Goal: Navigation & Orientation: Find specific page/section

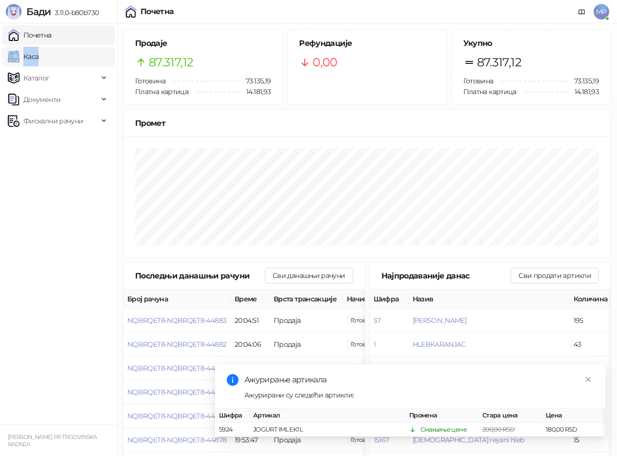
click at [39, 54] on link "Каса" at bounding box center [23, 56] width 31 height 19
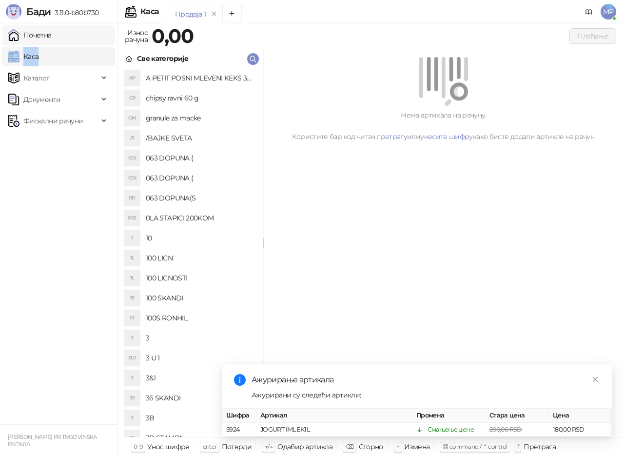
click at [52, 36] on link "Почетна" at bounding box center [30, 34] width 44 height 19
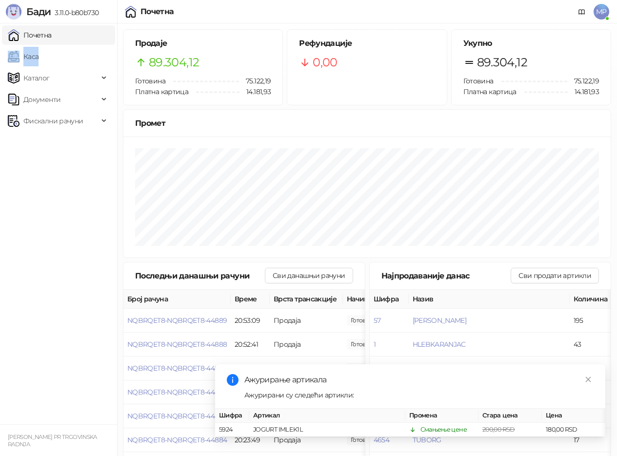
drag, startPoint x: 54, startPoint y: 57, endPoint x: 55, endPoint y: 42, distance: 15.1
click at [39, 57] on link "Каса" at bounding box center [23, 56] width 31 height 19
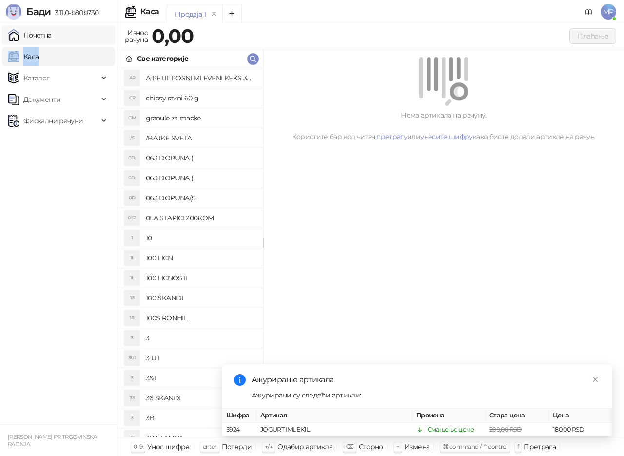
click at [52, 38] on link "Почетна" at bounding box center [30, 34] width 44 height 19
